Goal: Answer question/provide support: Share knowledge or assist other users

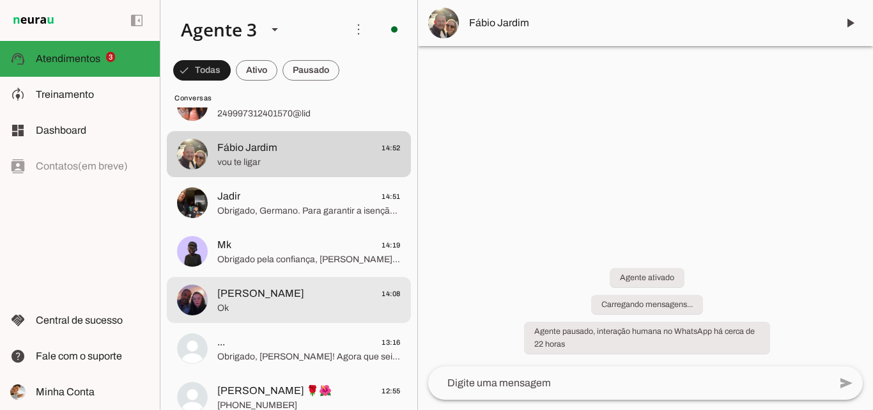
scroll to position [319, 0]
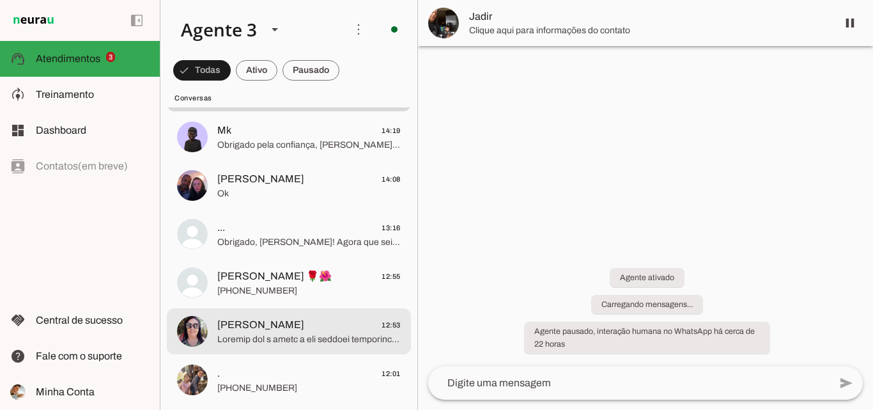
scroll to position [511, 0]
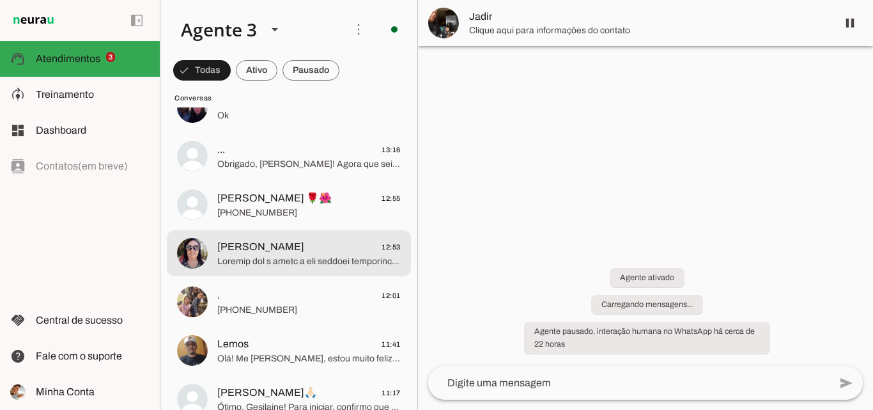
click at [337, 213] on span "[PHONE_NUMBER]" at bounding box center [308, 212] width 183 height 13
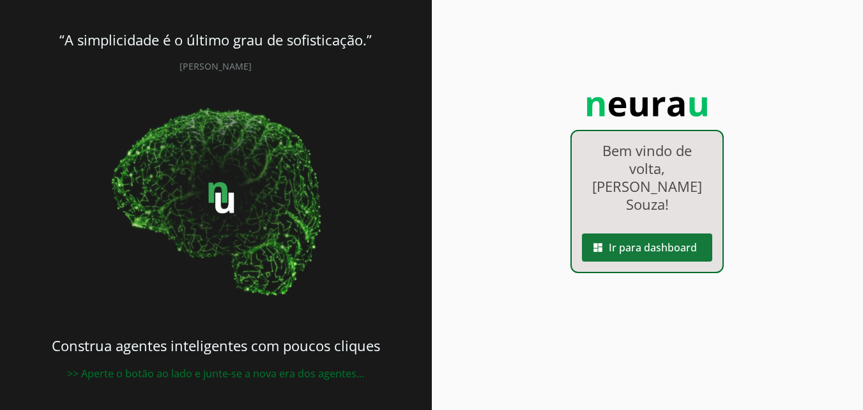
click at [678, 232] on span at bounding box center [647, 247] width 130 height 31
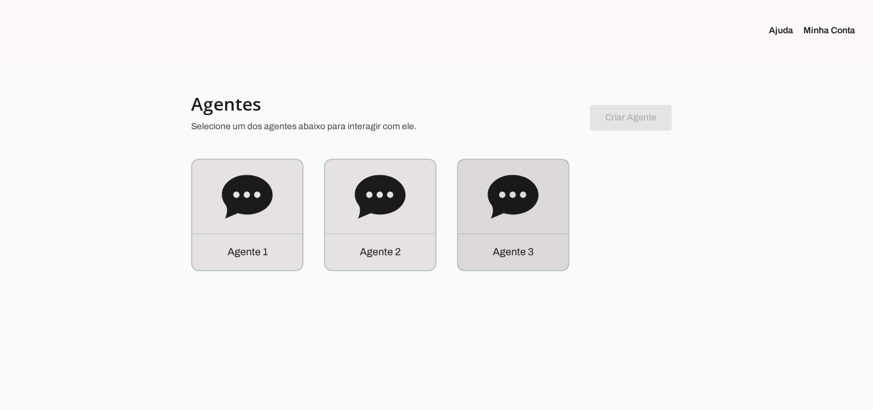
click at [551, 197] on div "Agente 3" at bounding box center [513, 215] width 110 height 110
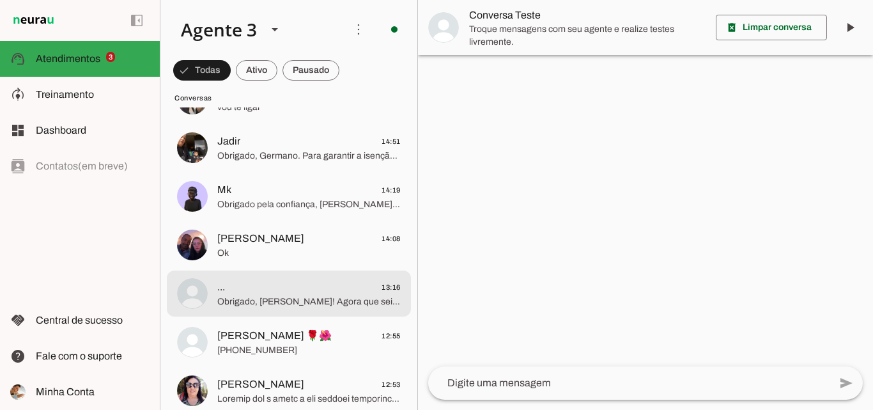
scroll to position [383, 0]
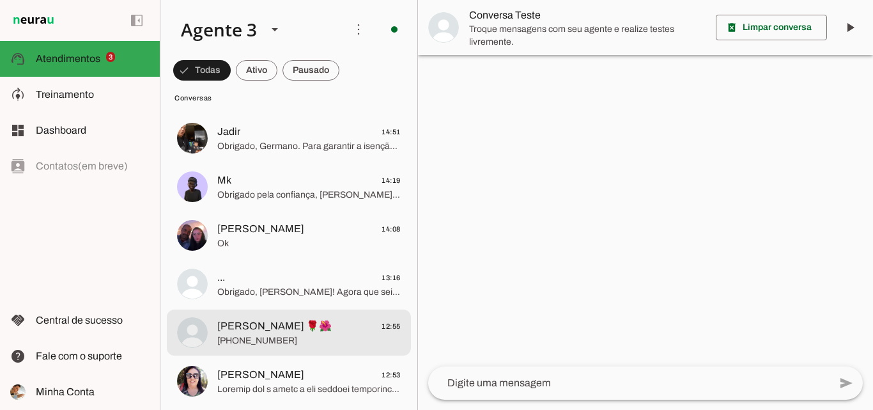
click at [277, 320] on span "[PERSON_NAME] 🌹🌺 12:55" at bounding box center [308, 326] width 183 height 16
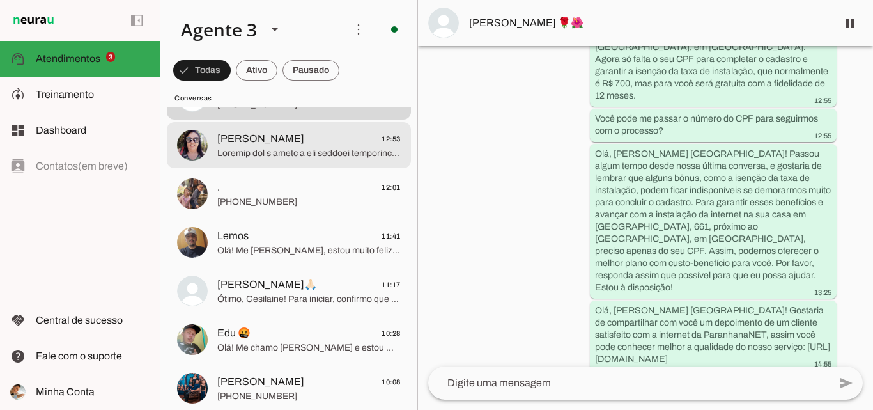
scroll to position [639, 0]
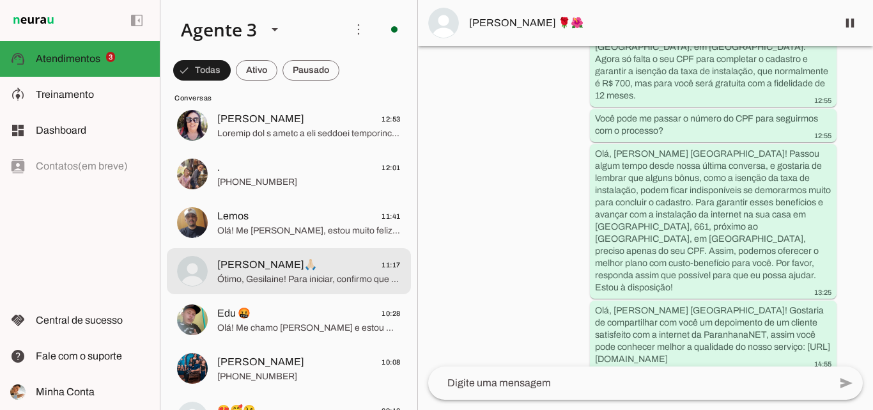
click at [339, 266] on span "[PERSON_NAME]🙏🏻 11:17" at bounding box center [308, 265] width 183 height 16
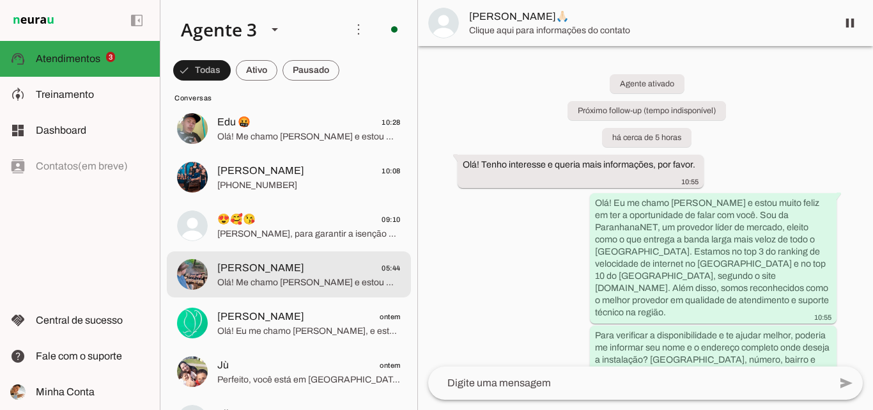
scroll to position [831, 0]
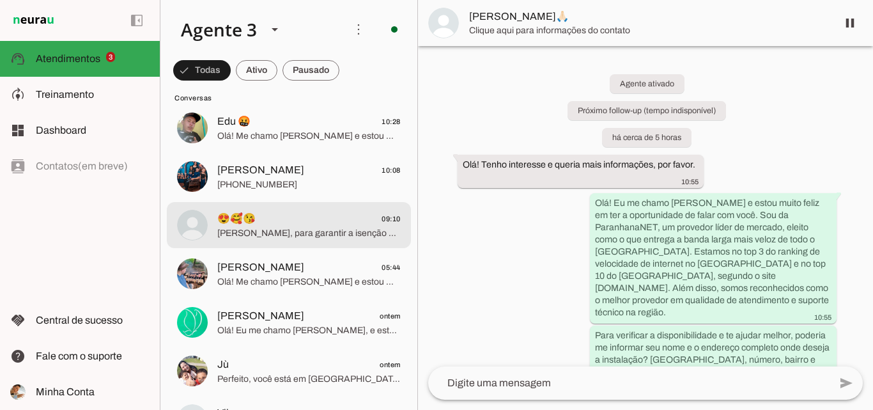
click at [339, 227] on span "[PERSON_NAME], para garantir a isenção da taxa de instalação, precisamos do seu…" at bounding box center [308, 233] width 183 height 13
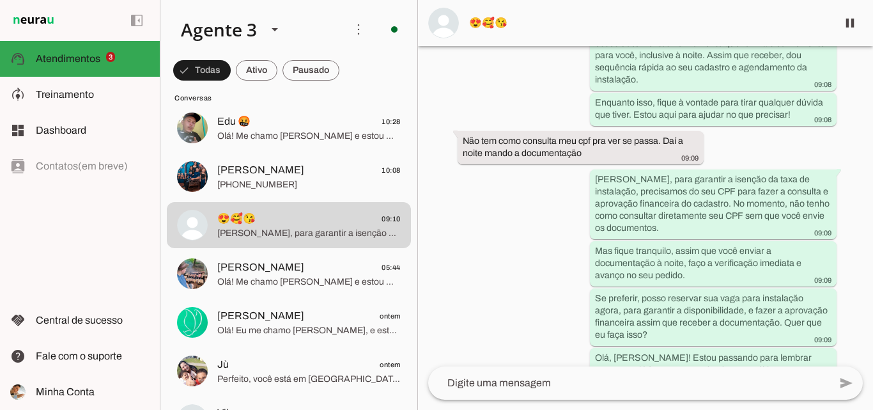
scroll to position [3421, 0]
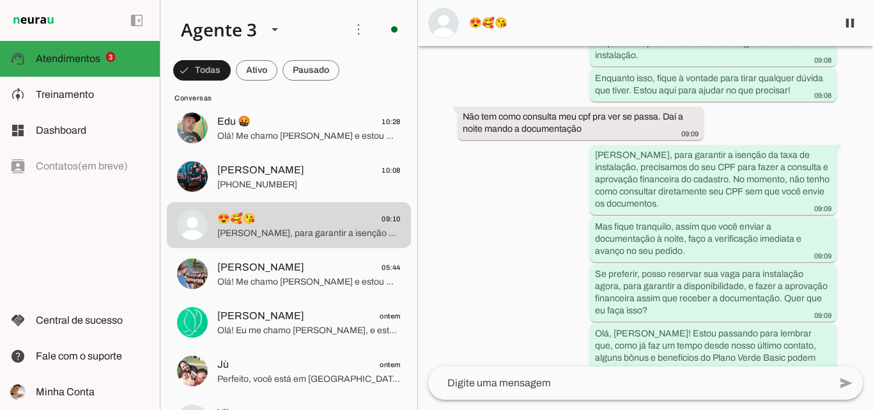
click at [550, 22] on span "😍🥰😘" at bounding box center [648, 22] width 358 height 15
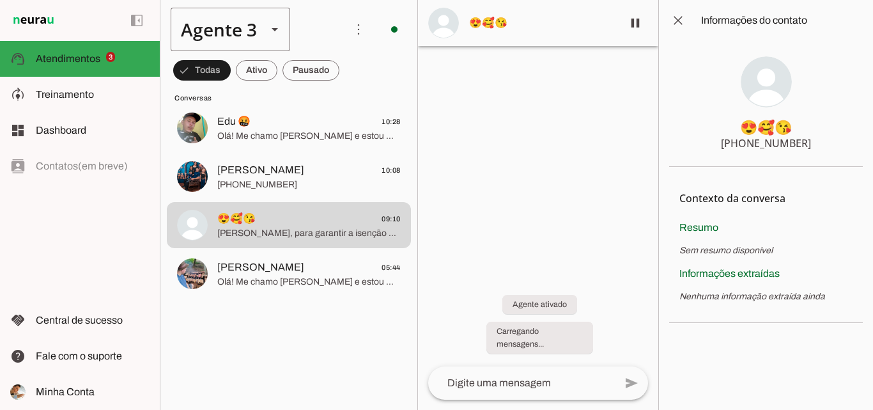
scroll to position [56, 0]
